Goal: Task Accomplishment & Management: Use online tool/utility

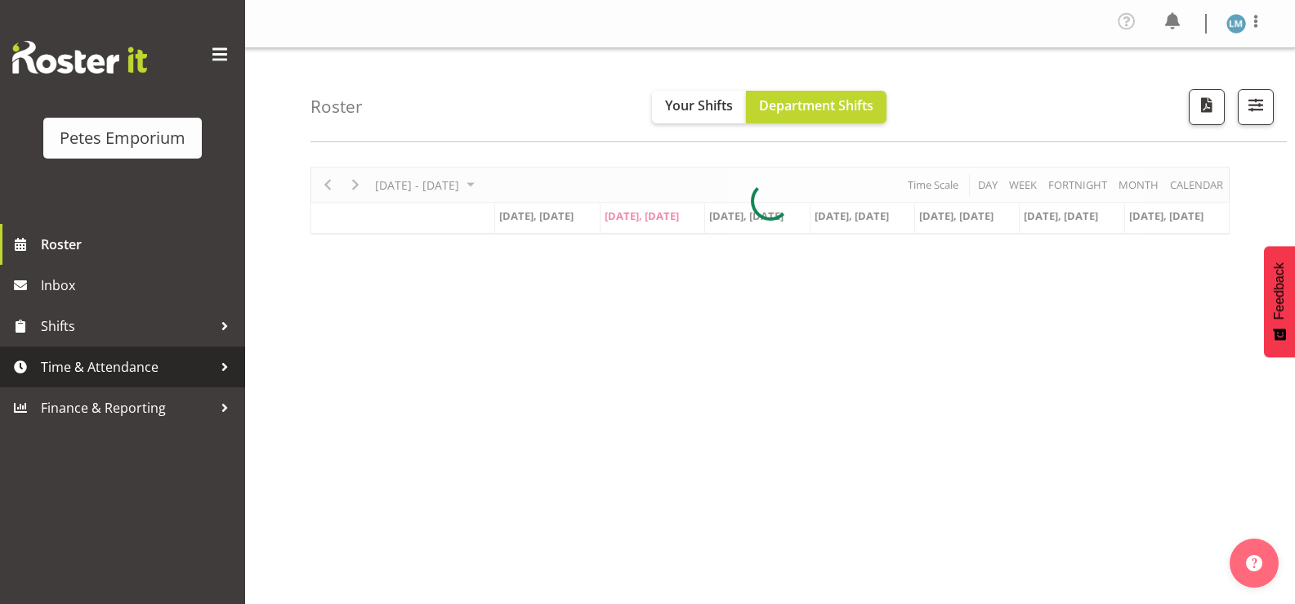
click at [202, 361] on span "Time & Attendance" at bounding box center [127, 367] width 172 height 25
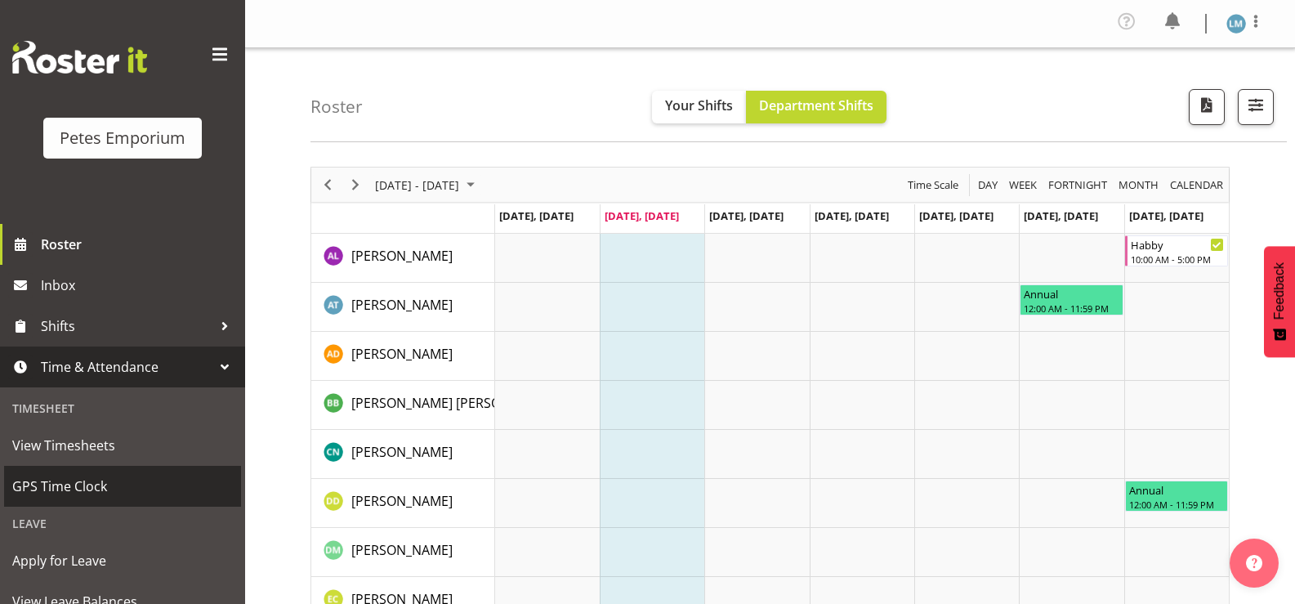
click at [158, 497] on span "GPS Time Clock" at bounding box center [122, 486] width 221 height 25
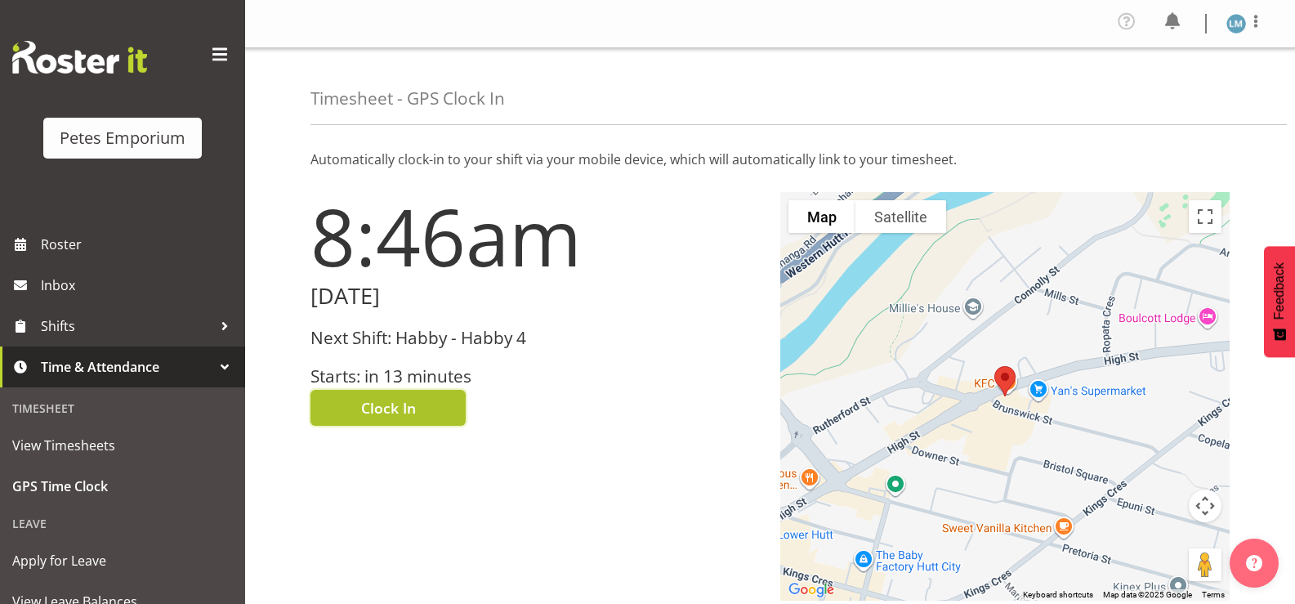
click at [401, 414] on span "Clock In" at bounding box center [388, 407] width 55 height 21
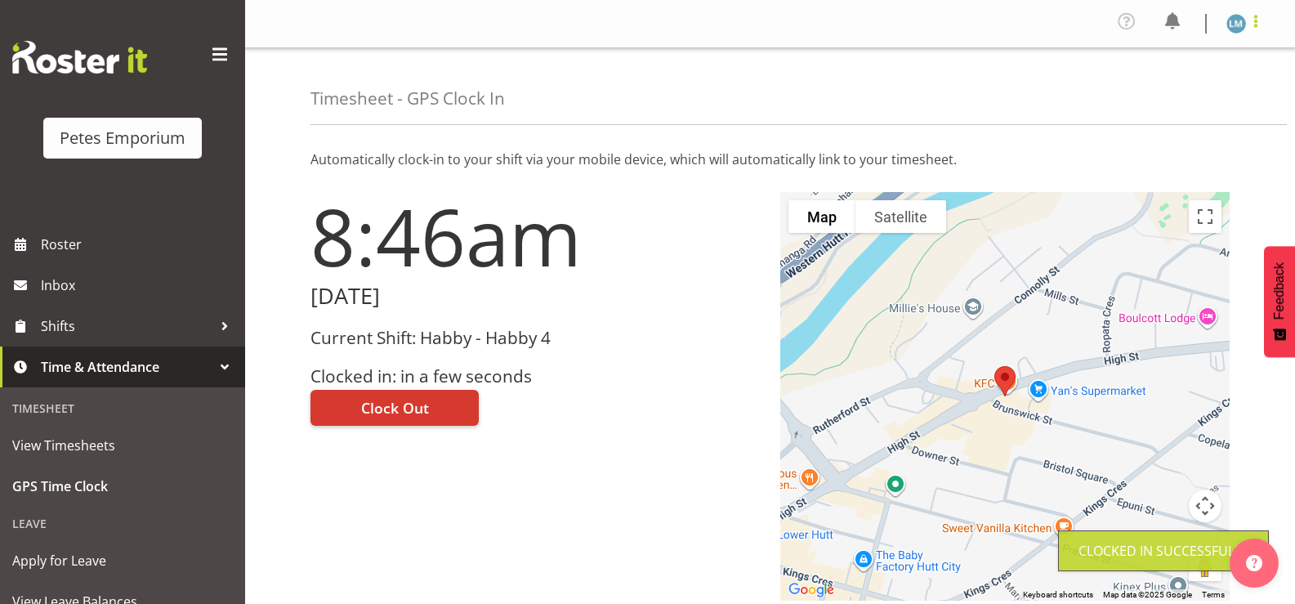
click at [1262, 25] on span at bounding box center [1256, 21] width 20 height 20
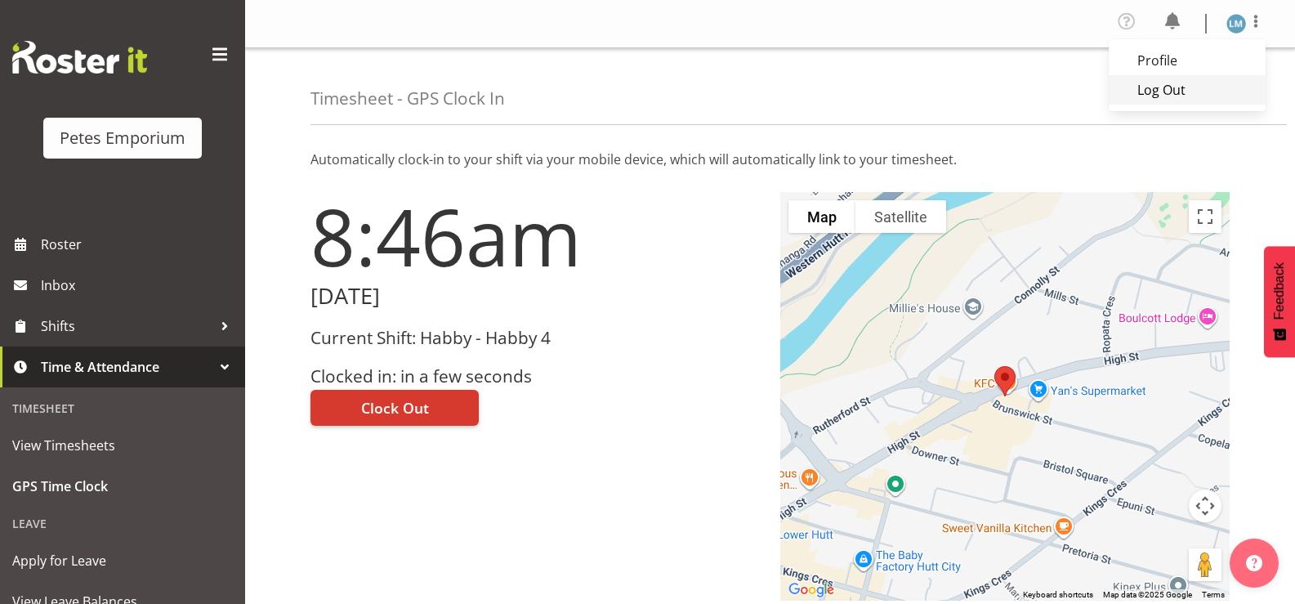
click at [1228, 87] on link "Log Out" at bounding box center [1187, 89] width 157 height 29
